Goal: Information Seeking & Learning: Find specific page/section

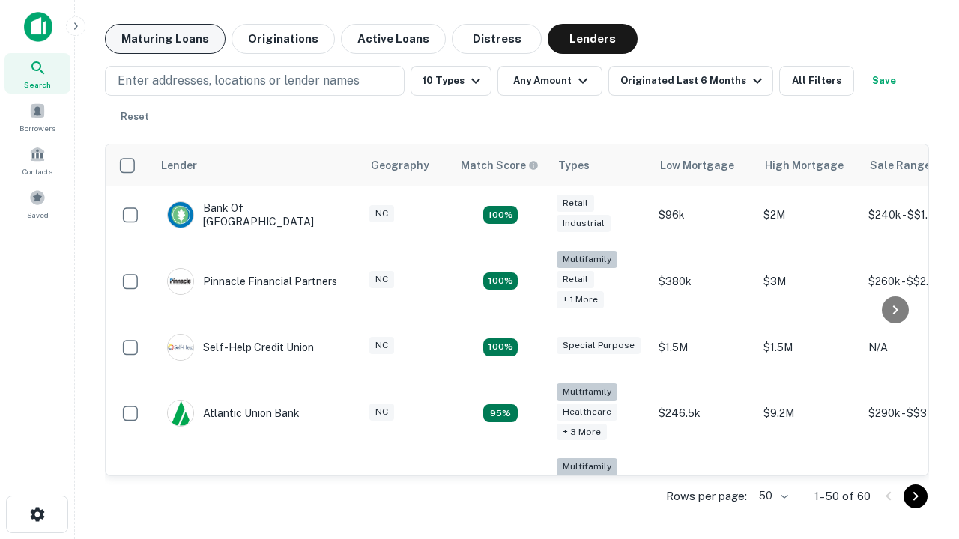
click at [165, 39] on button "Maturing Loans" at bounding box center [165, 39] width 121 height 30
